Goal: Task Accomplishment & Management: Manage account settings

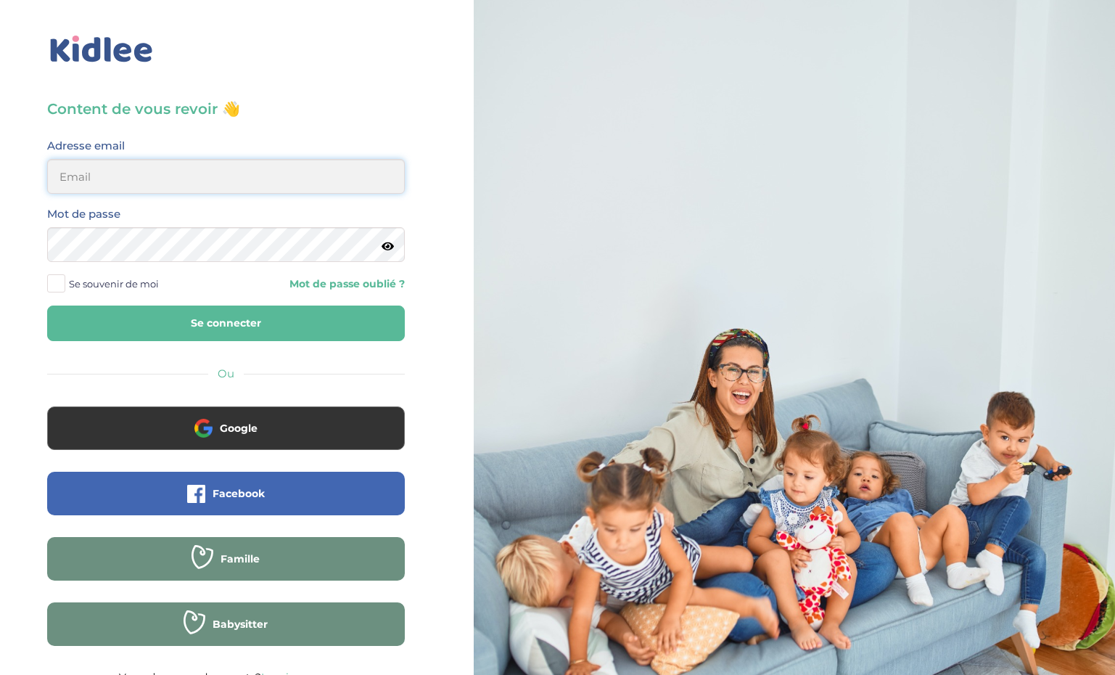
type input "ffna.laetitia@gmail.com"
click at [226, 323] on button "Se connecter" at bounding box center [226, 323] width 358 height 36
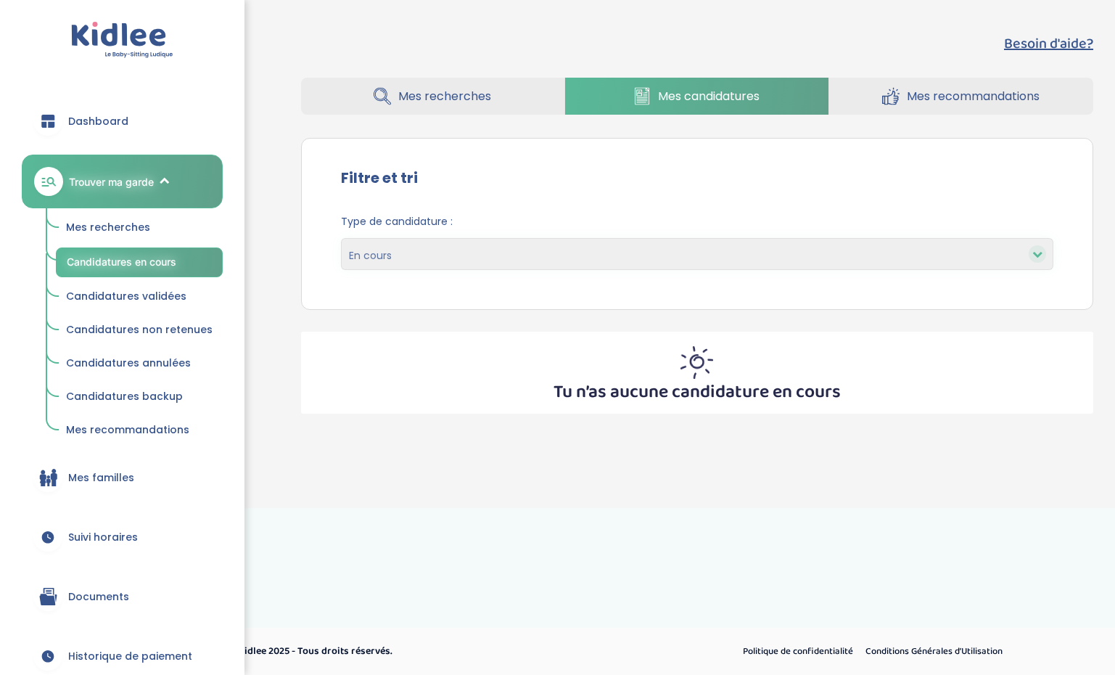
click at [923, 78] on link "Mes recommandations" at bounding box center [961, 96] width 264 height 37
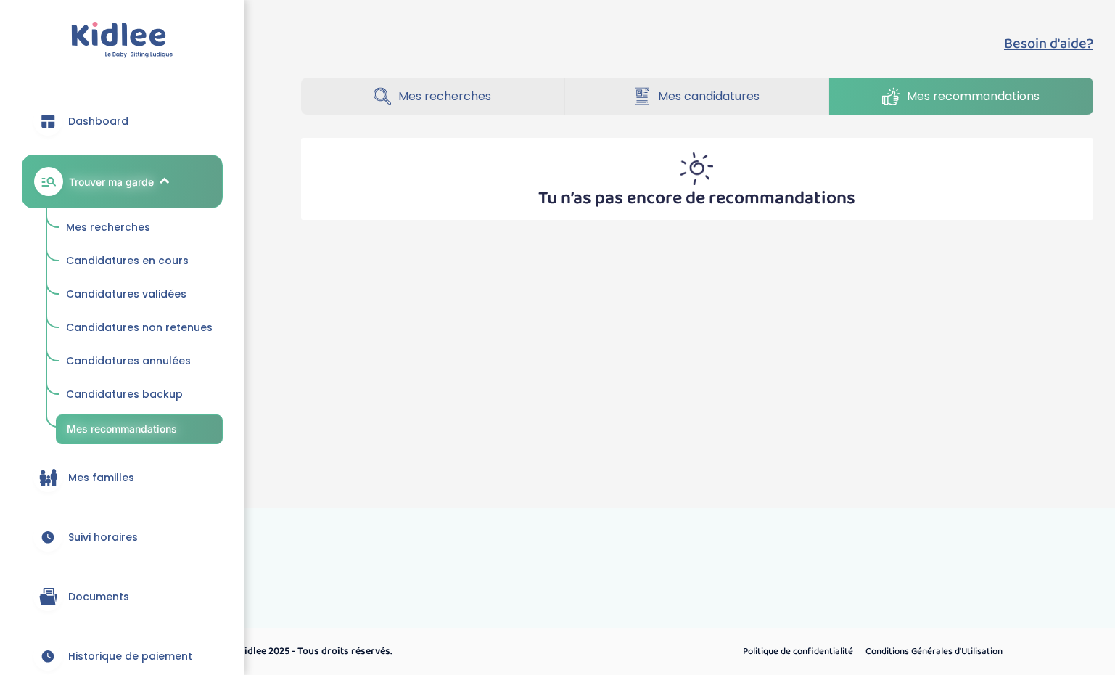
click at [118, 471] on span "Mes familles" at bounding box center [101, 477] width 66 height 15
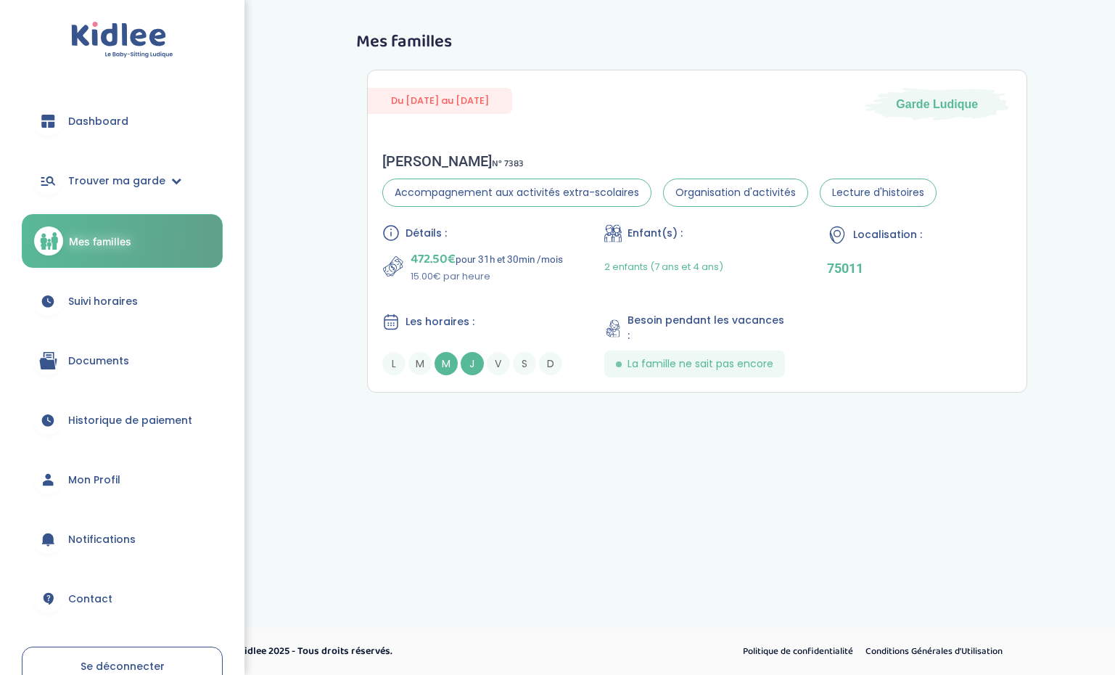
click at [102, 289] on link "Suivi horaires" at bounding box center [122, 301] width 201 height 52
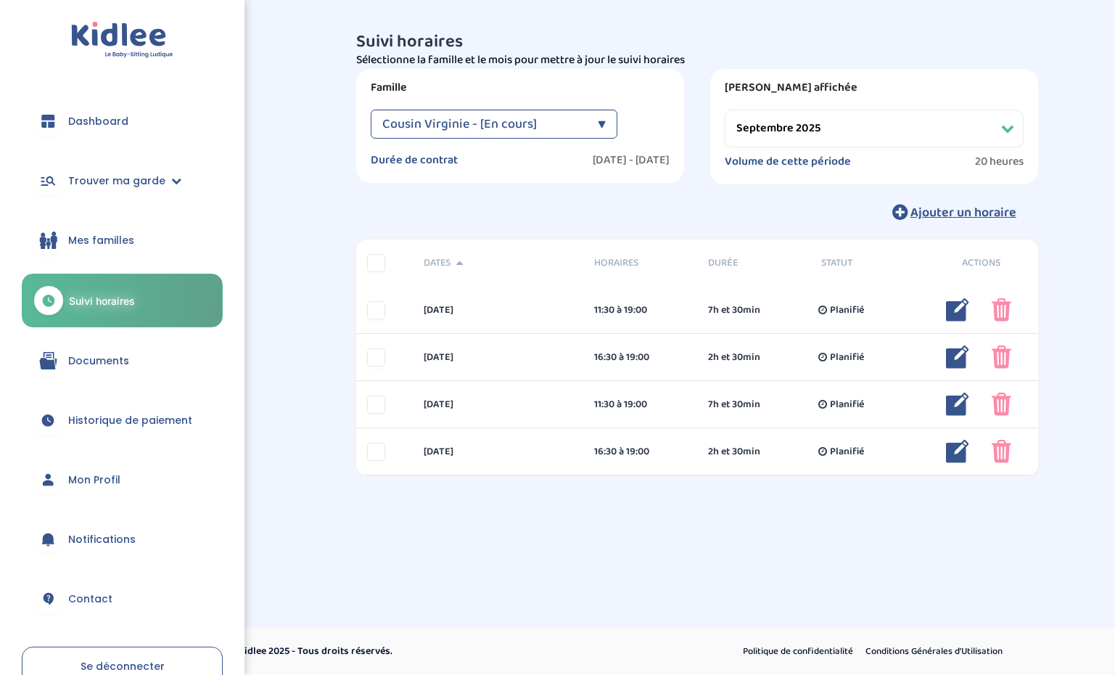
click at [818, 109] on div "Période affichée Filtrer par mois septembre 2025 octobre 2025 novembre 2025 déc…" at bounding box center [874, 126] width 328 height 115
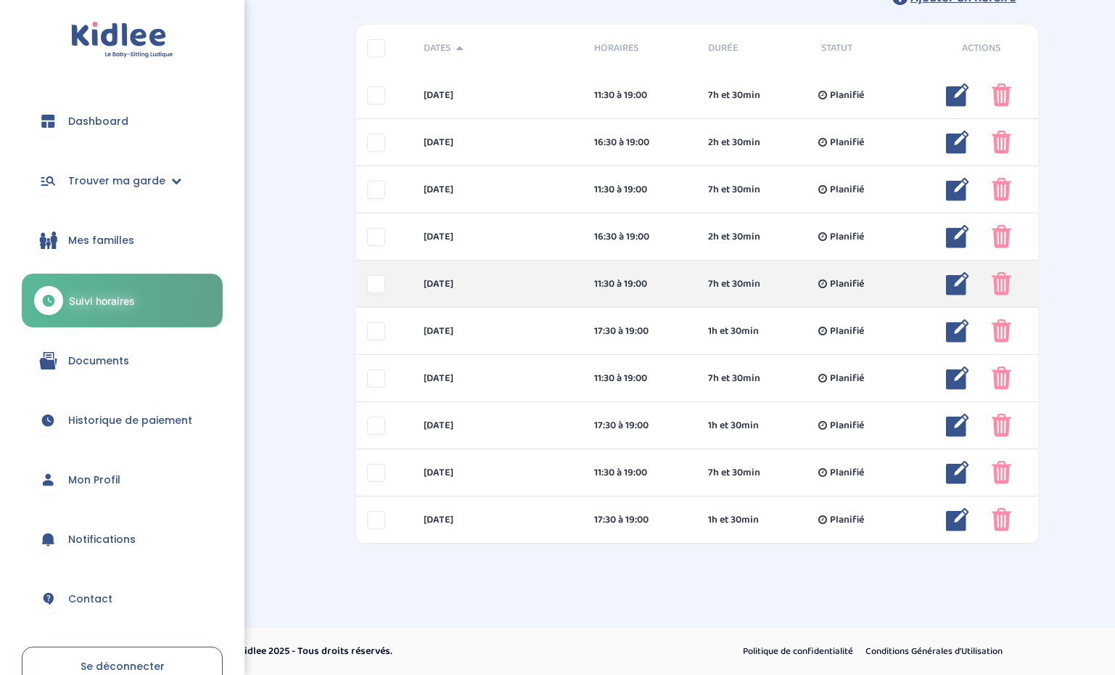
scroll to position [214, 0]
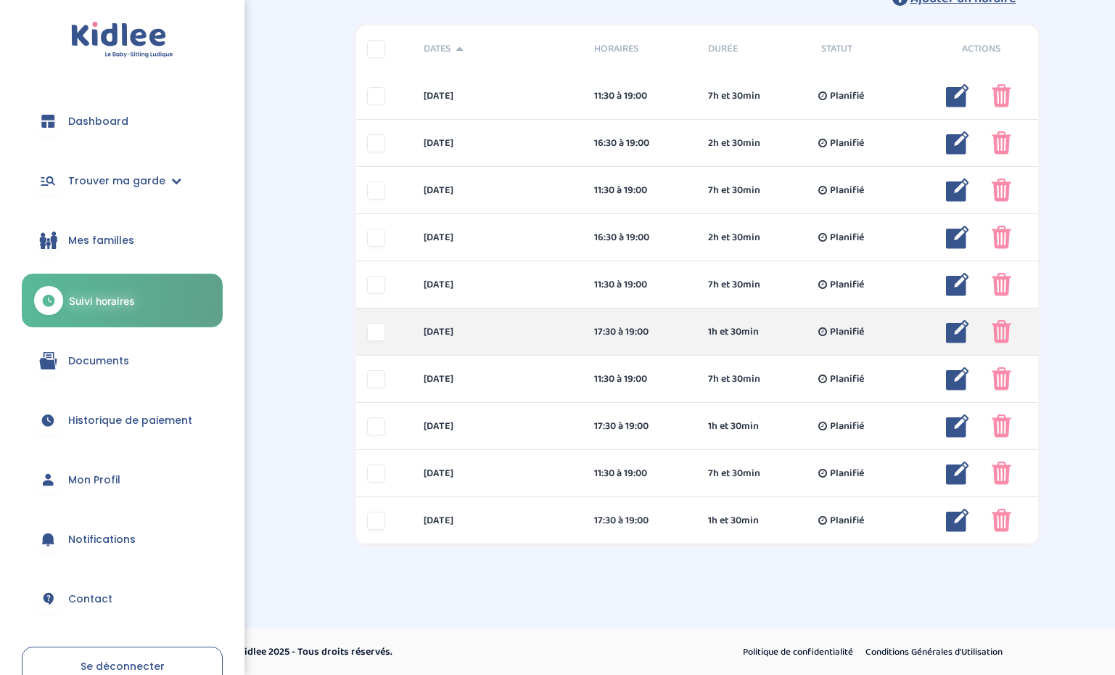
click at [960, 329] on img at bounding box center [957, 331] width 23 height 23
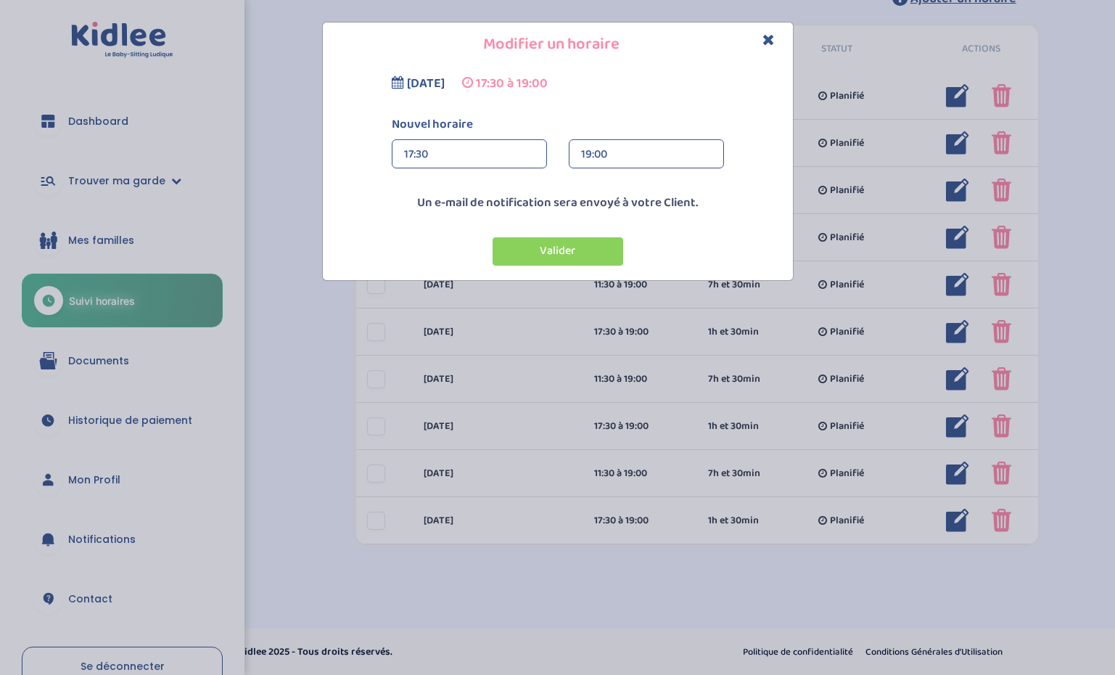
click at [424, 151] on div "17:30" at bounding box center [469, 154] width 131 height 29
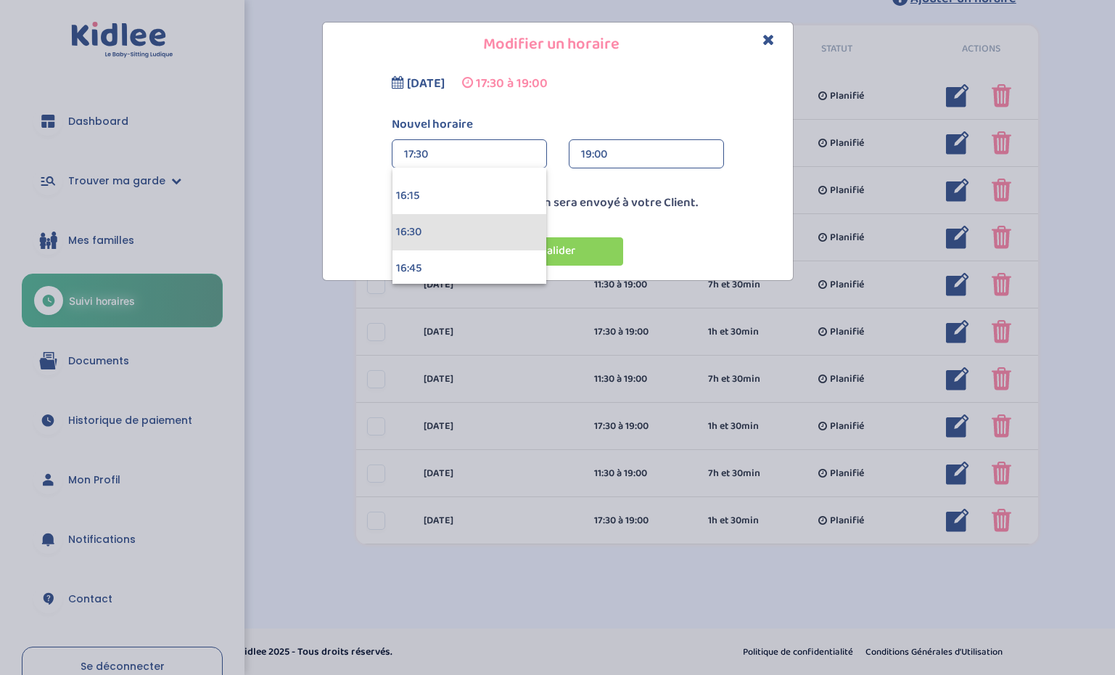
click at [428, 233] on div "16:30" at bounding box center [469, 232] width 154 height 36
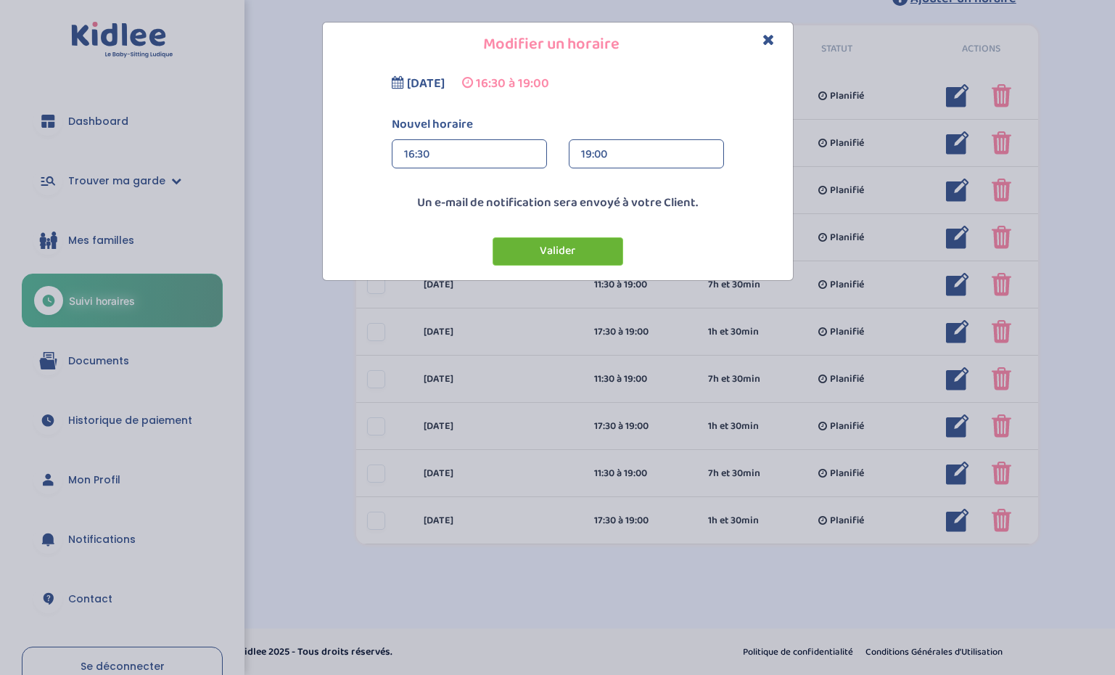
click at [581, 248] on button "Valider" at bounding box center [558, 251] width 131 height 28
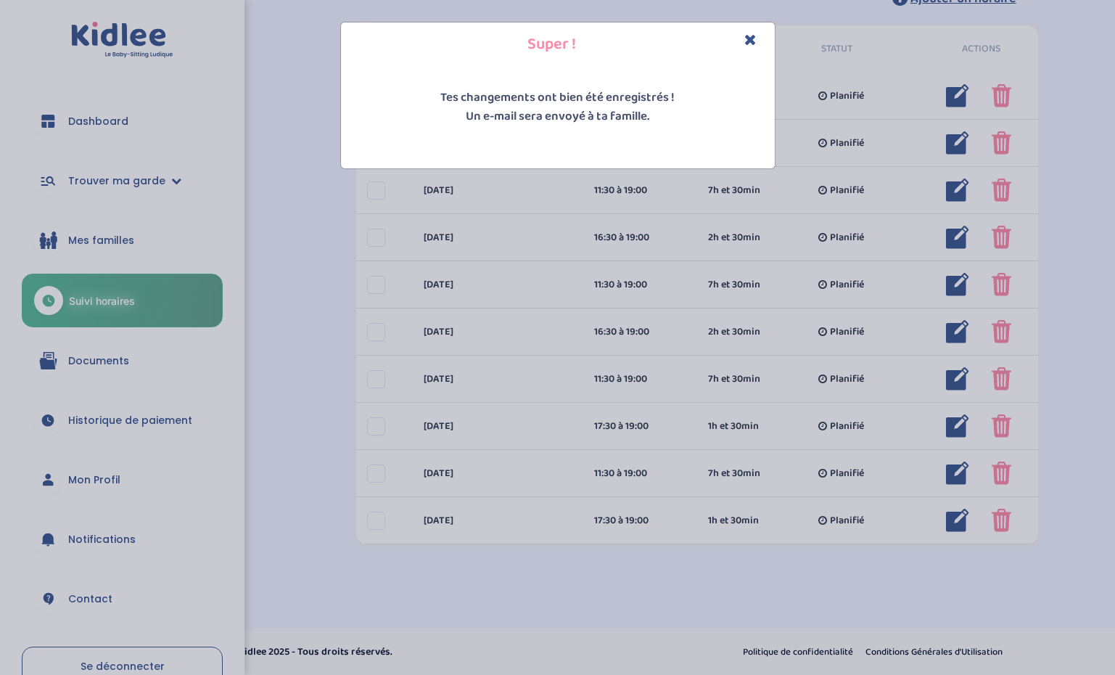
click at [690, 377] on div "Super ! Tes changements ont bien été enregistrés ! Un e-mail sera envoyé à ta f…" at bounding box center [557, 337] width 1115 height 675
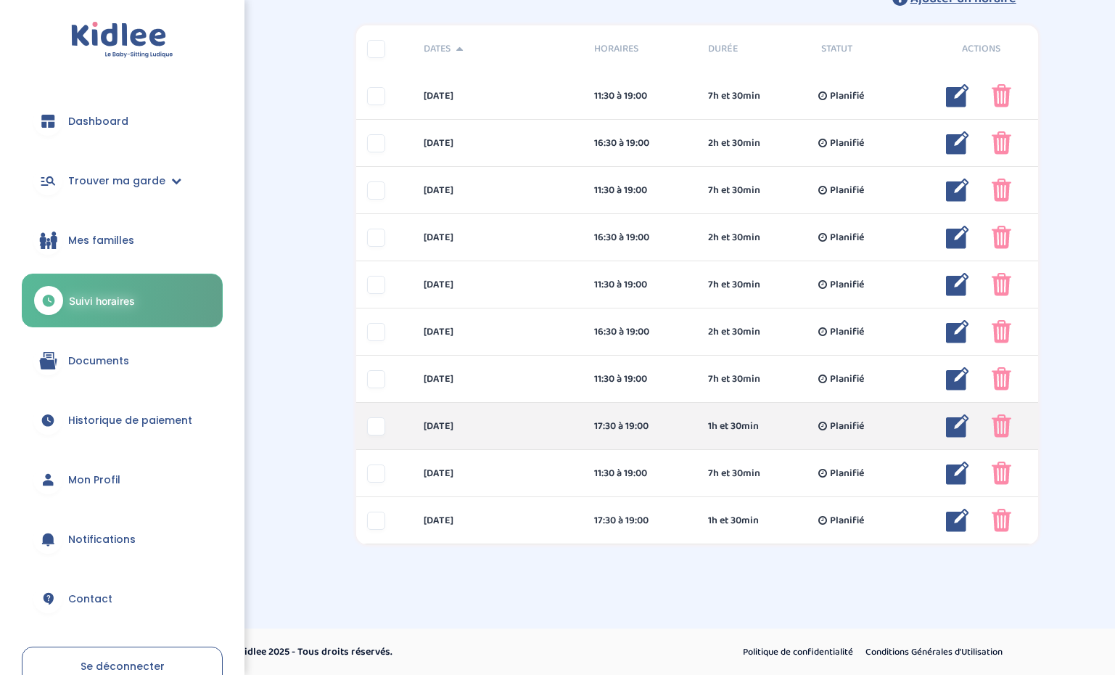
click at [630, 438] on div "jeudi 23 oct 17:30 à 19:00 1h et 30min Planifié 1h et 30min Planifié ... Modifi…" at bounding box center [697, 426] width 682 height 47
click at [954, 416] on img at bounding box center [957, 425] width 23 height 23
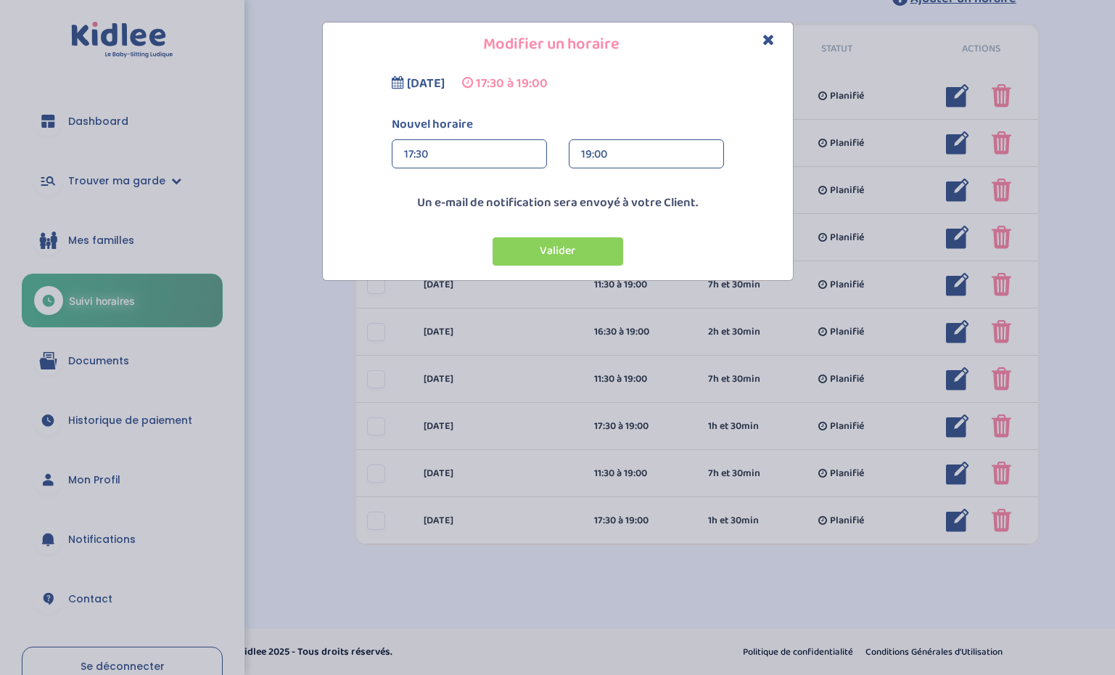
click at [540, 152] on div "17:30 00:00 00:15 00:30 00:45 01:00 01:15 01:30 01:45 02:00" at bounding box center [469, 153] width 155 height 29
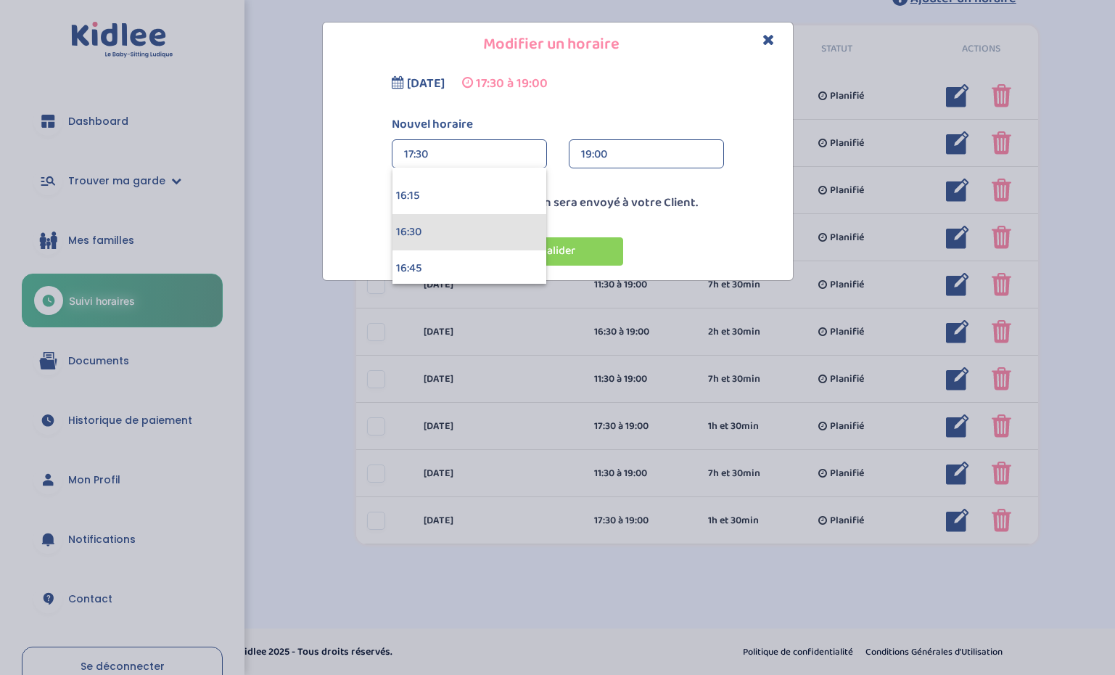
click at [469, 215] on div "16:30" at bounding box center [469, 232] width 154 height 36
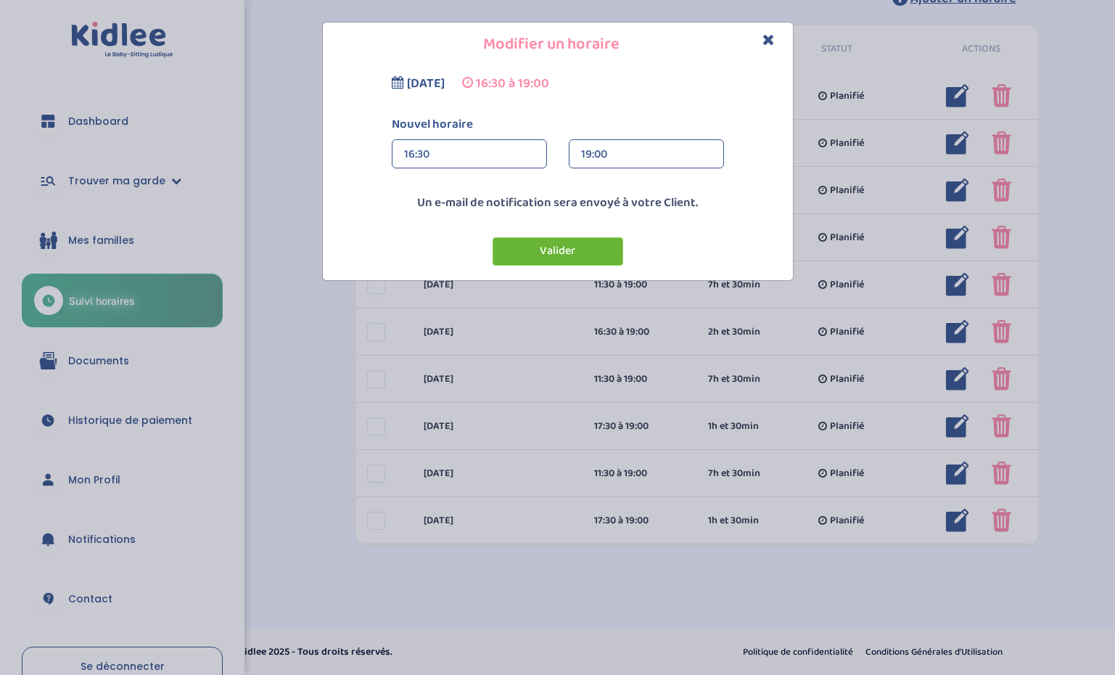
click at [561, 252] on button "Valider" at bounding box center [558, 251] width 131 height 28
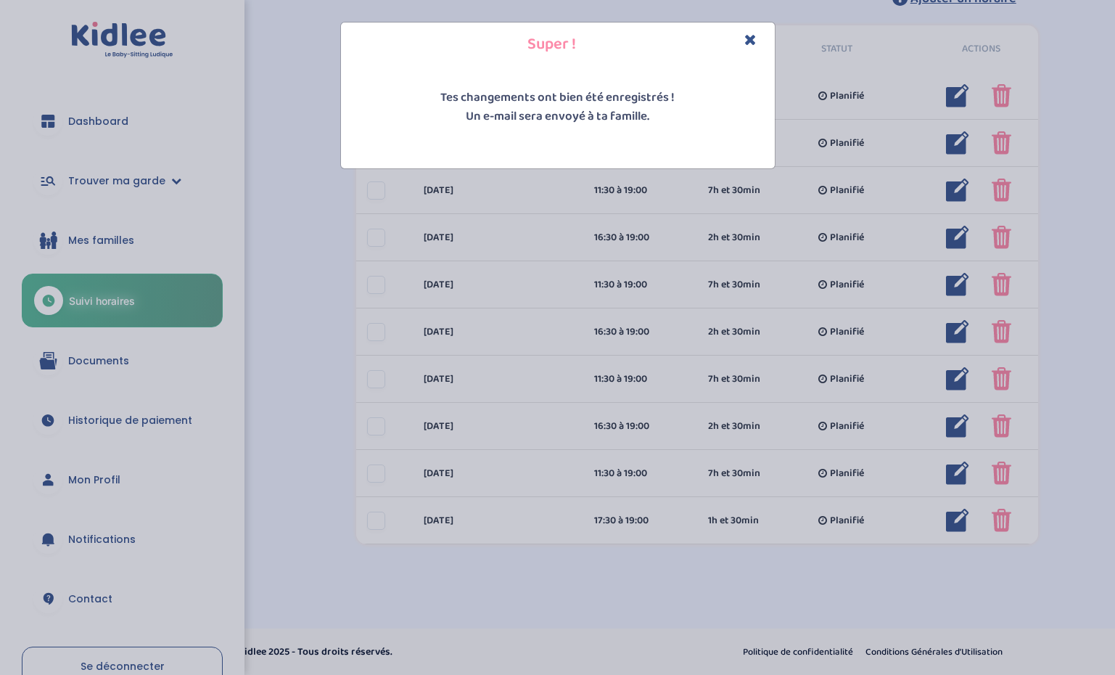
click at [644, 622] on div "Super ! Tes changements ont bien été enregistrés ! Un e-mail sera envoyé à ta f…" at bounding box center [557, 337] width 1115 height 675
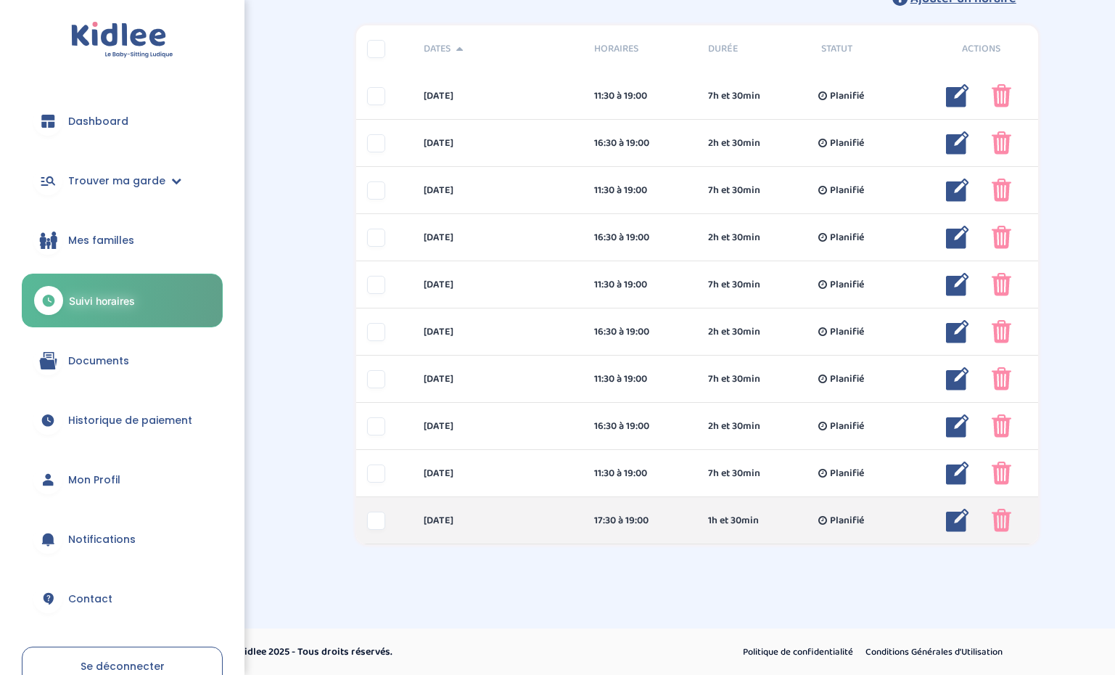
click at [958, 521] on img at bounding box center [957, 520] width 23 height 23
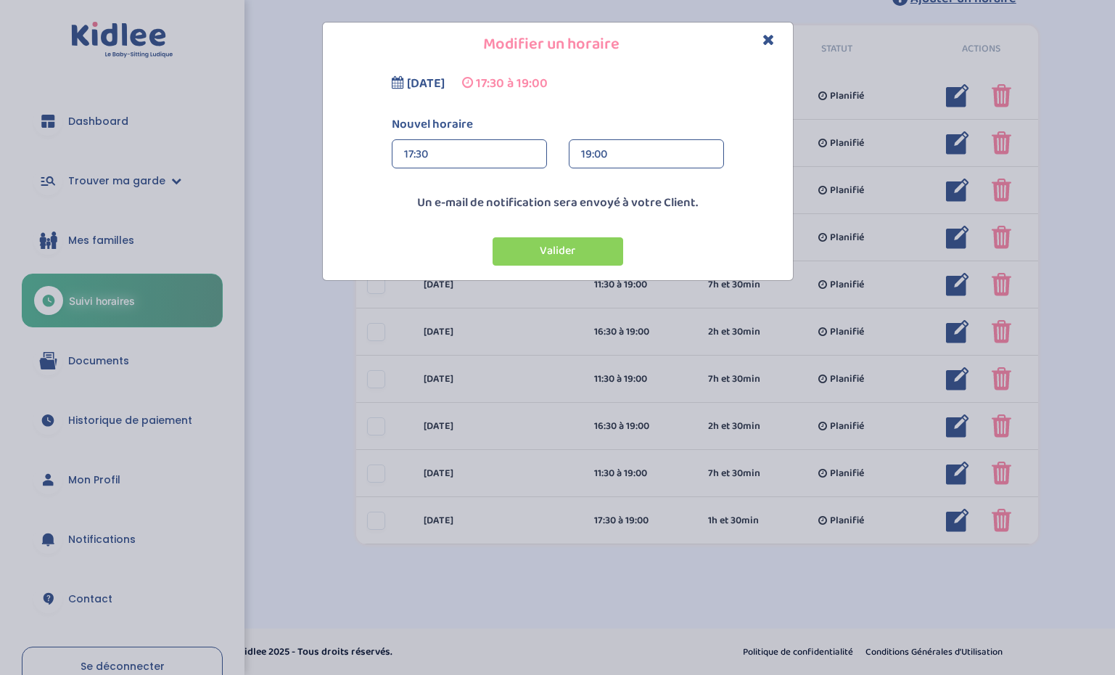
click at [463, 136] on div "Nouvel horaire 17:30 17:30 00:00 00:15 00:30 00:45 01:00 01:15 01:30 01:45 02:0…" at bounding box center [558, 147] width 354 height 64
click at [463, 151] on div "17:30" at bounding box center [469, 154] width 131 height 29
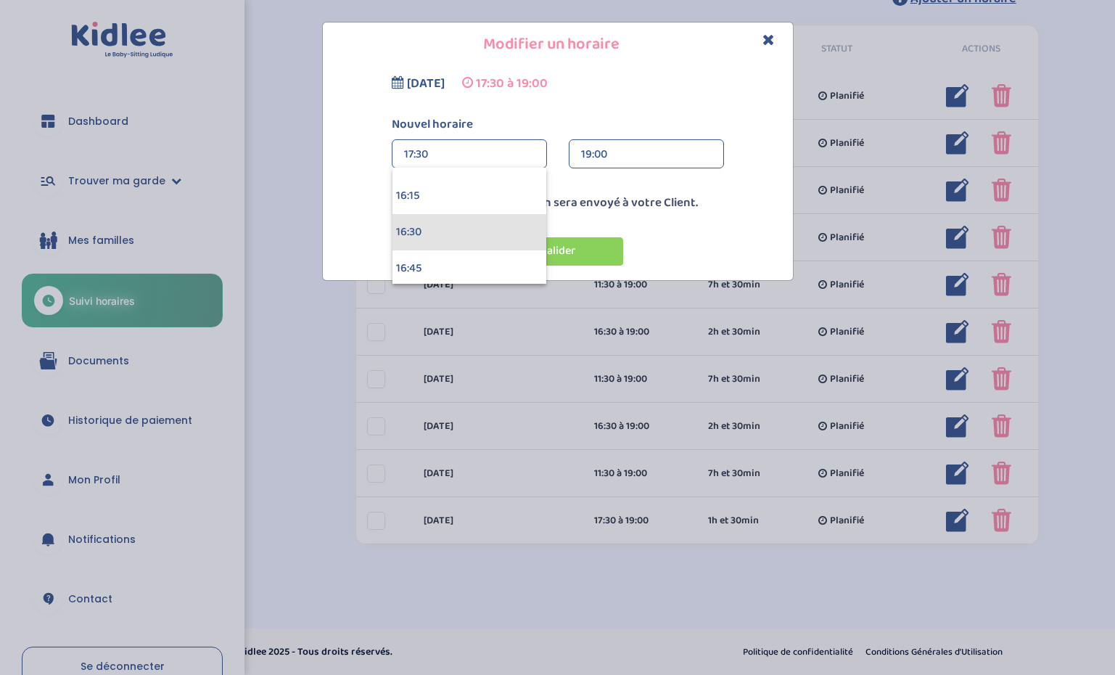
click at [449, 232] on div "16:30" at bounding box center [469, 232] width 154 height 36
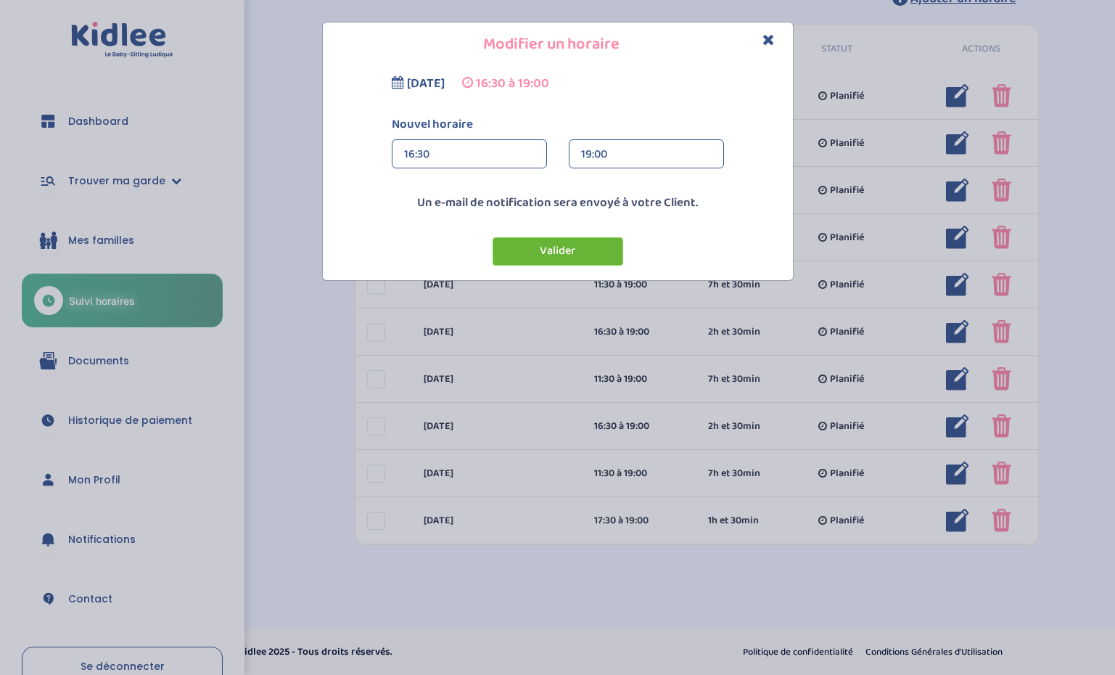
click at [518, 247] on button "Valider" at bounding box center [558, 251] width 131 height 28
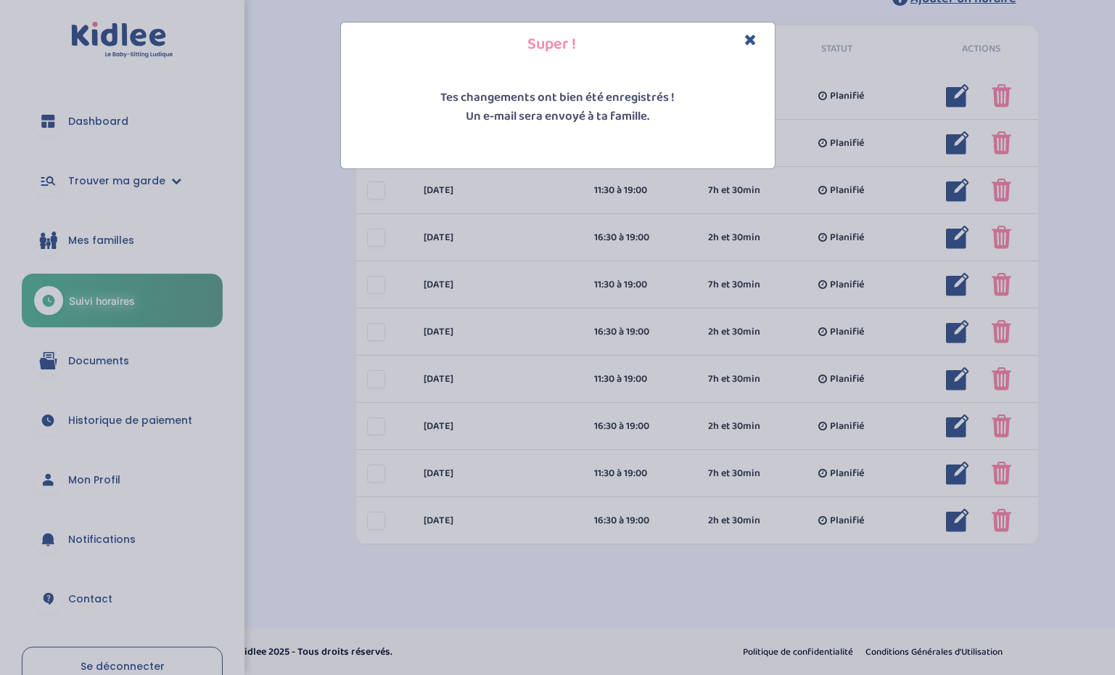
click at [634, 574] on div "Super ! Tes changements ont bien été enregistrés ! Un e-mail sera envoyé à ta f…" at bounding box center [557, 337] width 1115 height 675
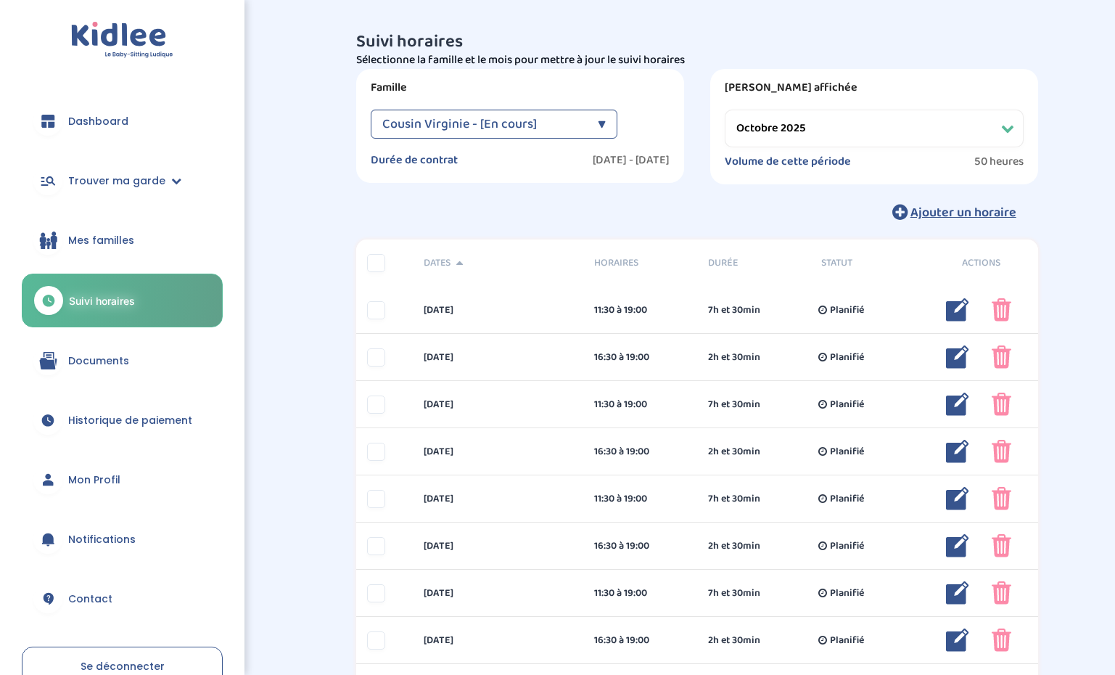
scroll to position [0, 0]
select select "novembre 2025"
click at [96, 244] on span "Mes familles" at bounding box center [101, 240] width 66 height 15
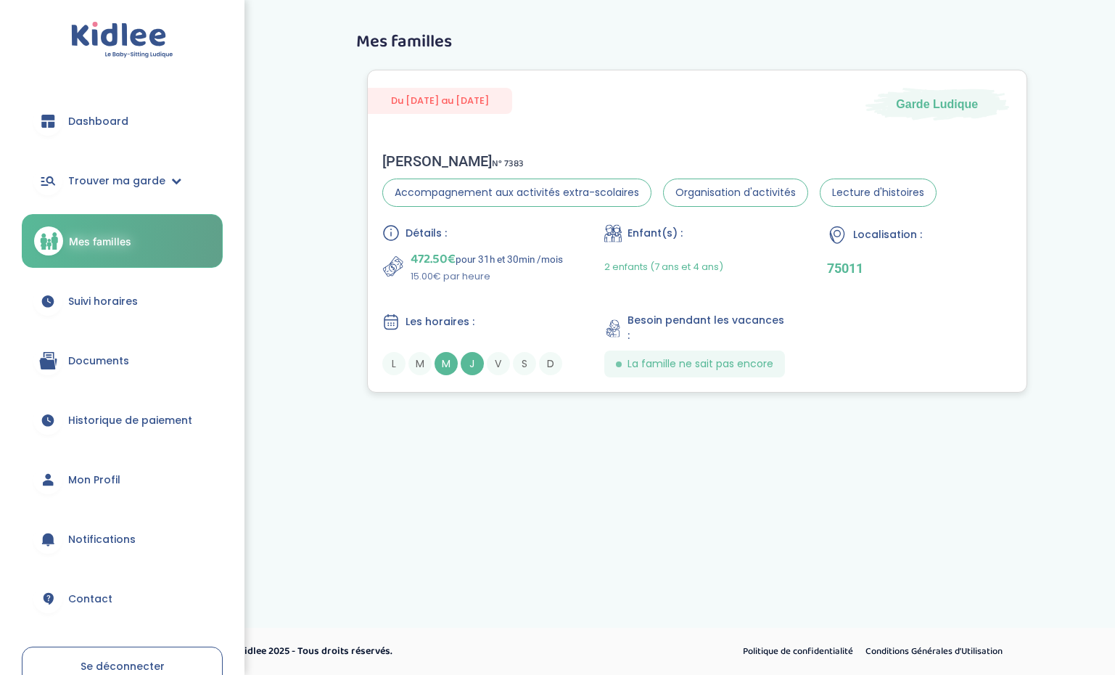
click at [939, 136] on div "Du 17-09-2025 au 01-07-2026 Garde Ludique Virginie C . N° 7383 Accompagnement a…" at bounding box center [697, 231] width 660 height 323
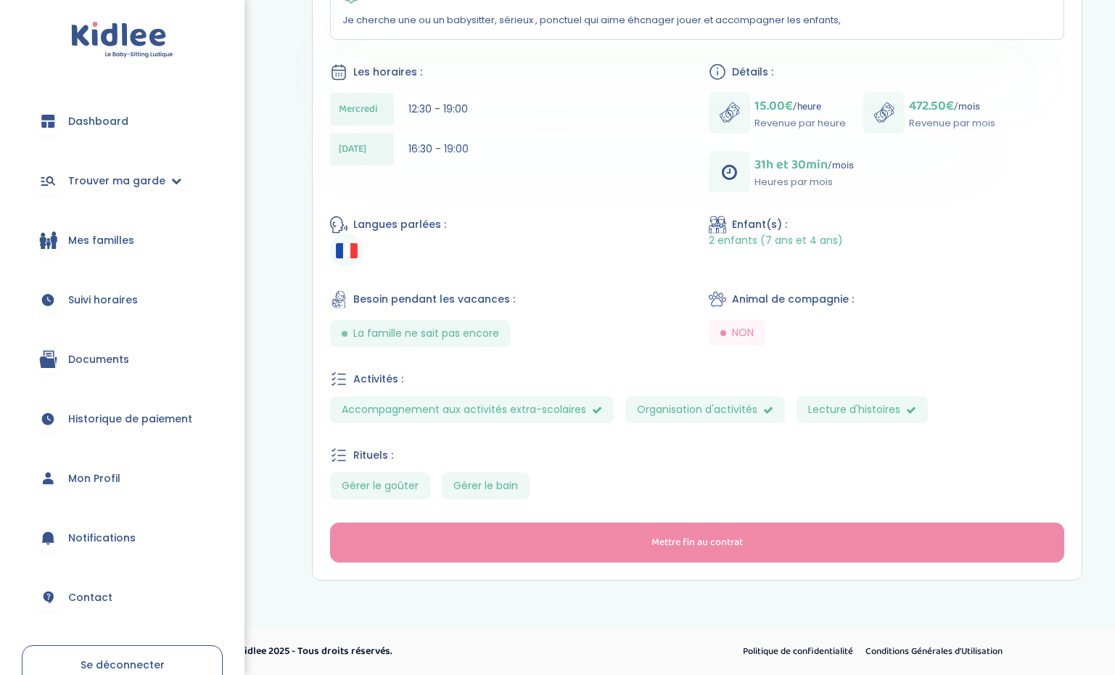
scroll to position [324, 0]
